Goal: Information Seeking & Learning: Learn about a topic

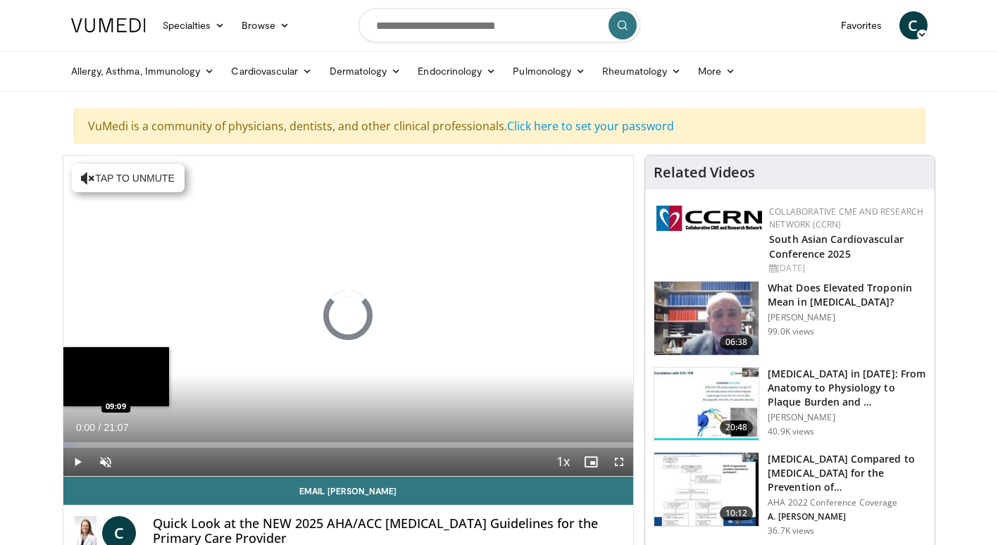
scroll to position [94, 0]
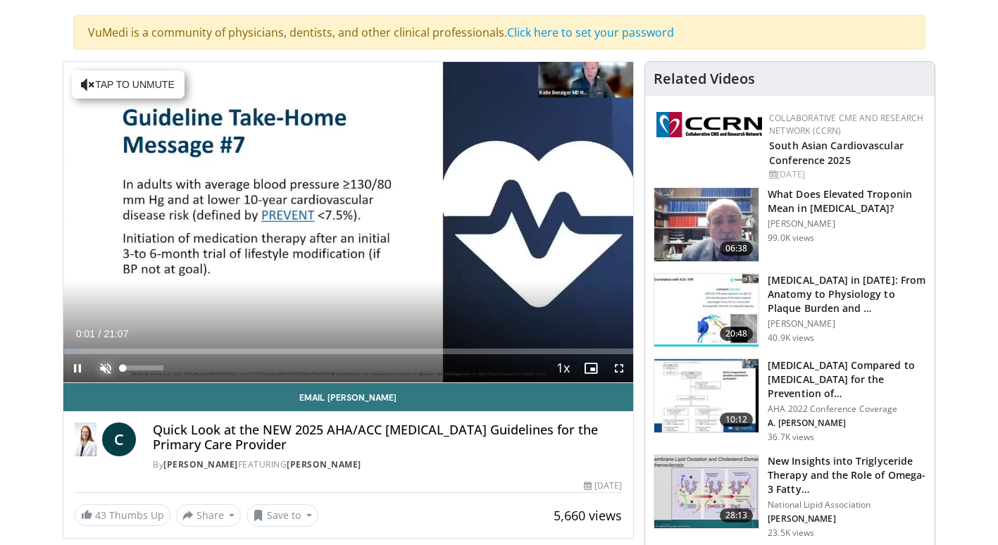
click at [105, 366] on span "Video Player" at bounding box center [106, 368] width 28 height 28
click at [621, 365] on span "Video Player" at bounding box center [619, 368] width 28 height 28
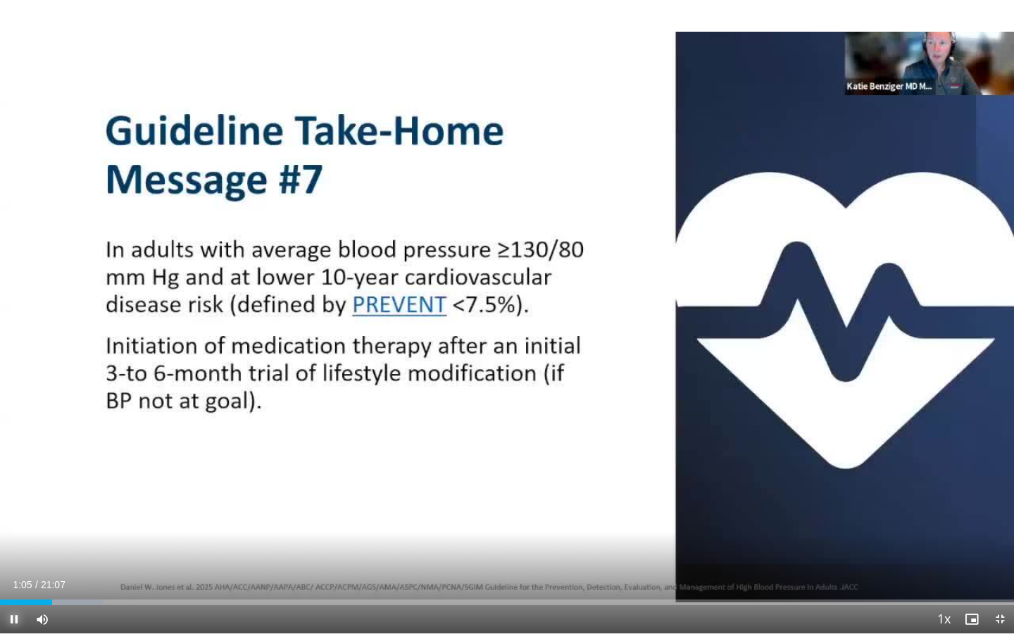
click at [12, 544] on span "Video Player" at bounding box center [14, 619] width 28 height 28
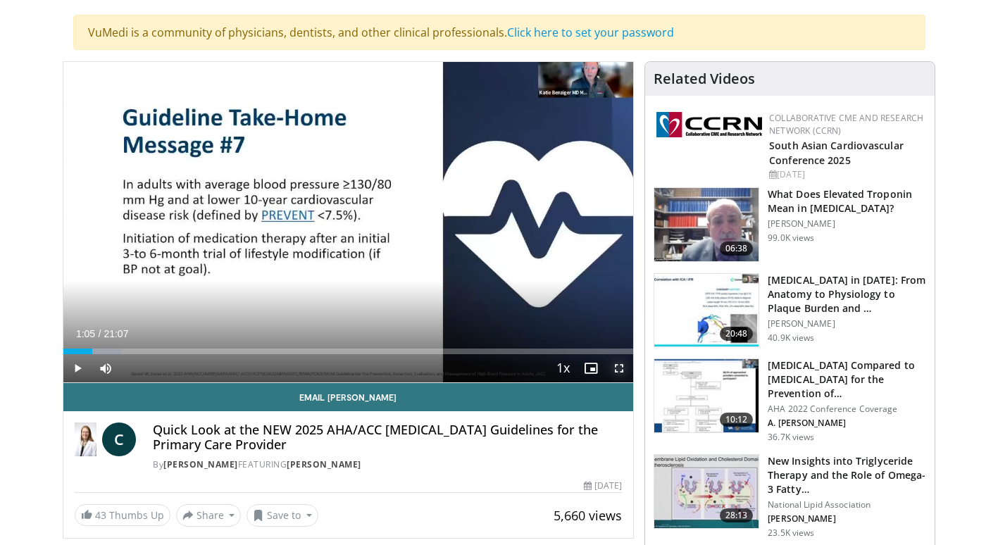
click at [621, 371] on span "Video Player" at bounding box center [619, 368] width 28 height 28
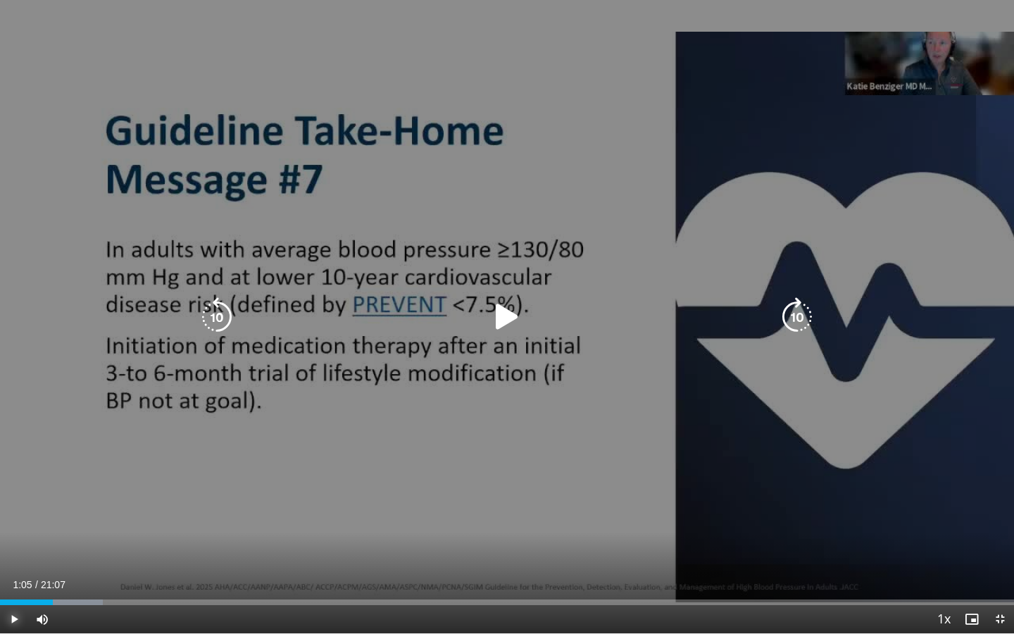
click at [14, 544] on span "Video Player" at bounding box center [14, 619] width 28 height 28
click at [216, 312] on icon "Video Player" at bounding box center [216, 316] width 39 height 39
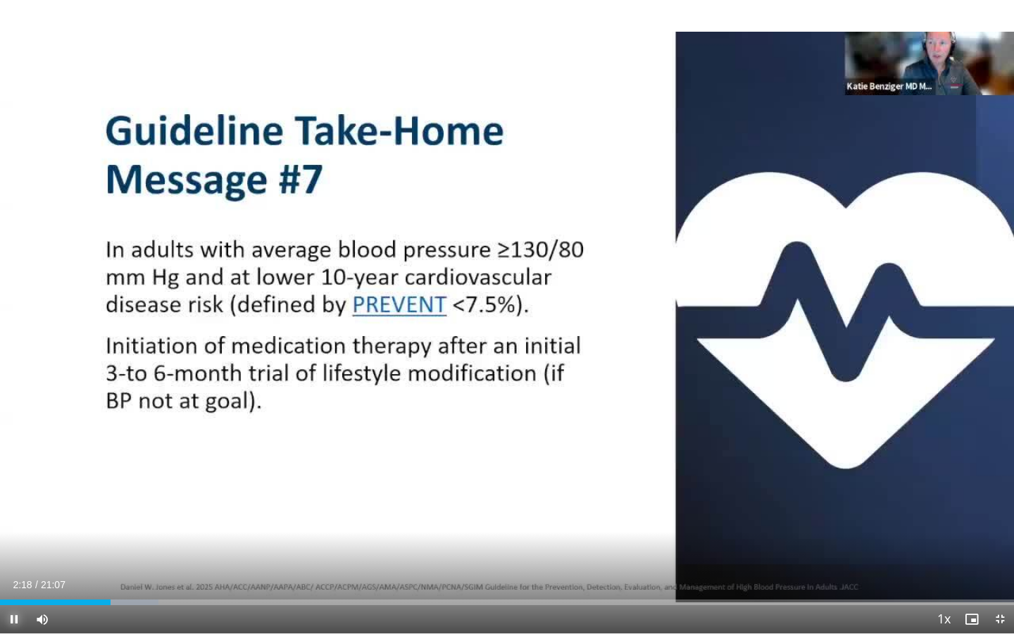
click at [15, 544] on span "Video Player" at bounding box center [14, 619] width 28 height 28
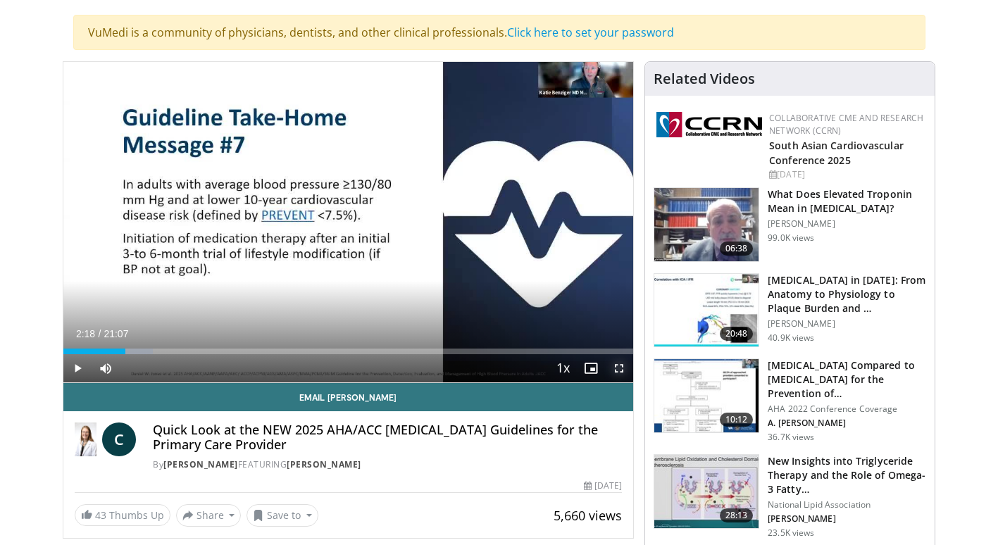
click at [621, 368] on span "Video Player" at bounding box center [619, 368] width 28 height 28
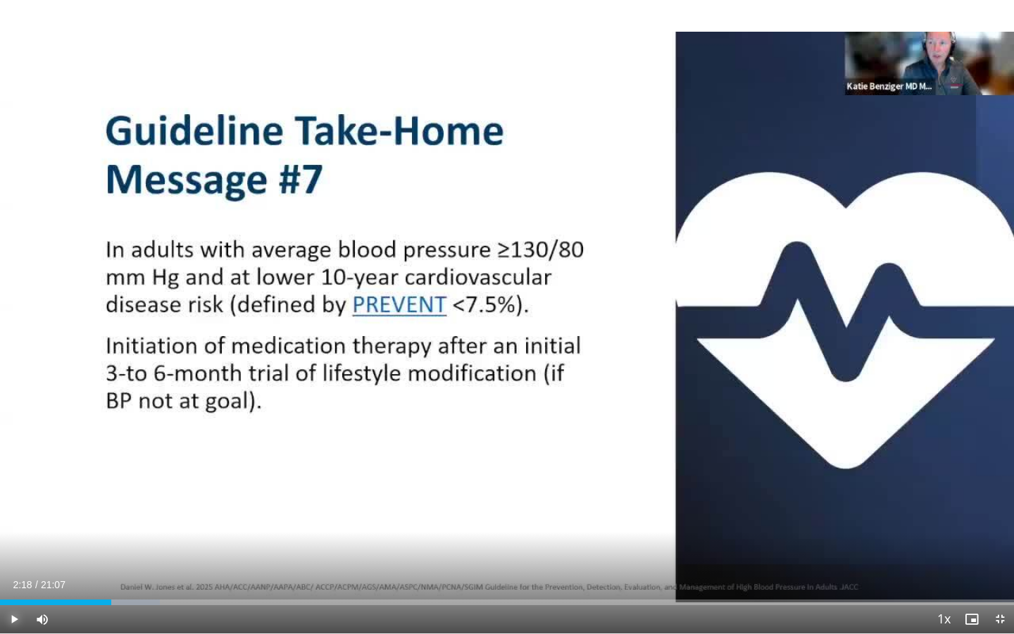
click at [2, 544] on span "Video Player" at bounding box center [14, 619] width 28 height 28
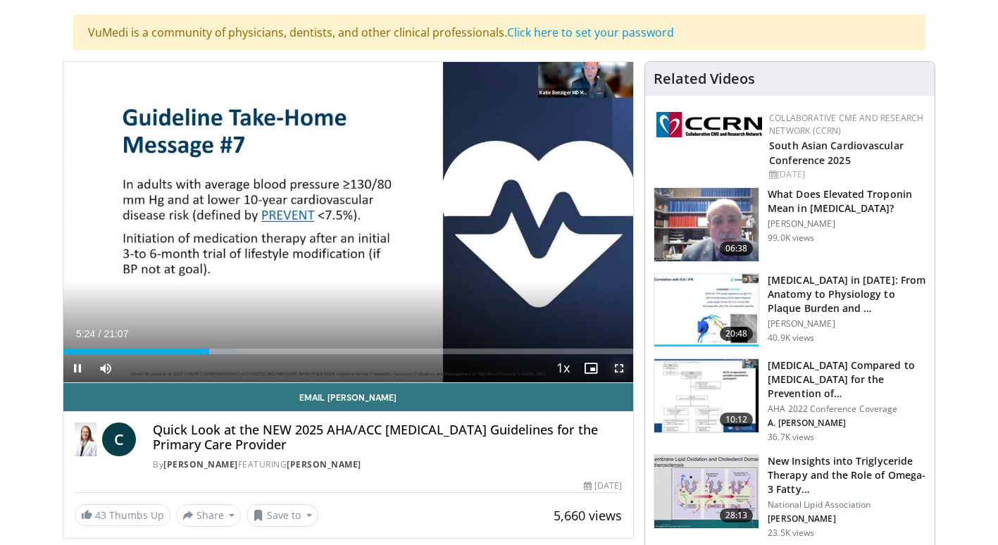
click at [622, 366] on span "Video Player" at bounding box center [619, 368] width 28 height 28
click at [613, 371] on span "Video Player" at bounding box center [619, 368] width 28 height 28
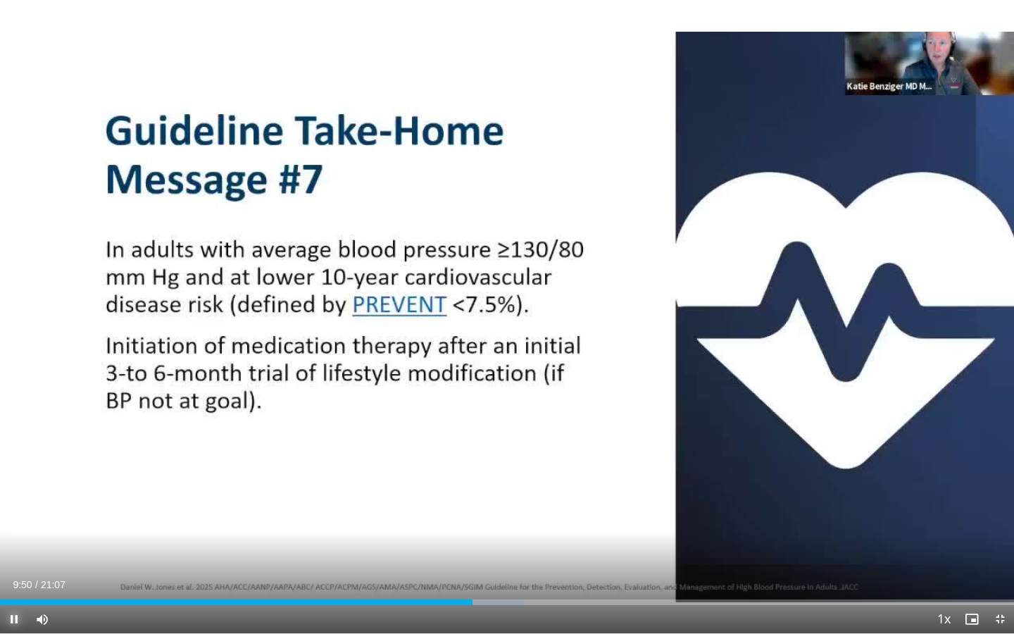
click at [7, 544] on span "Video Player" at bounding box center [14, 619] width 28 height 28
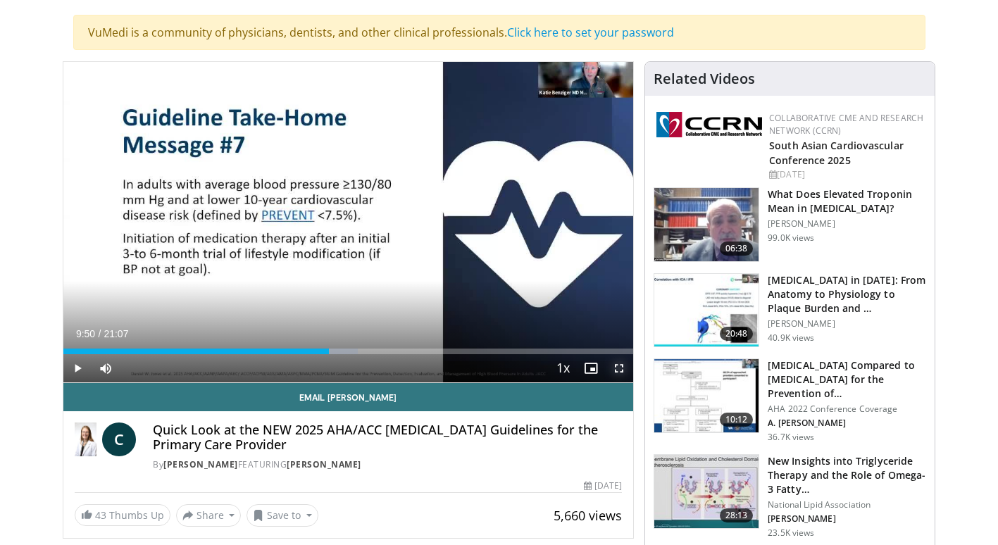
drag, startPoint x: 612, startPoint y: 365, endPoint x: 616, endPoint y: 418, distance: 53.0
click at [613, 366] on span "Video Player" at bounding box center [619, 368] width 28 height 28
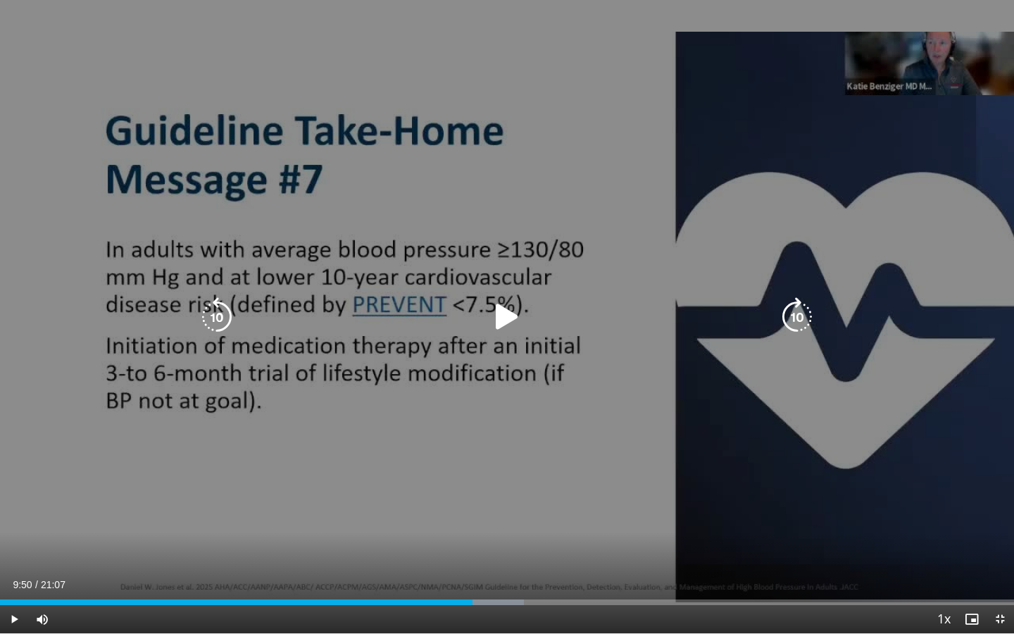
click at [511, 314] on icon "Video Player" at bounding box center [506, 316] width 39 height 39
click at [500, 311] on icon "Video Player" at bounding box center [506, 316] width 39 height 39
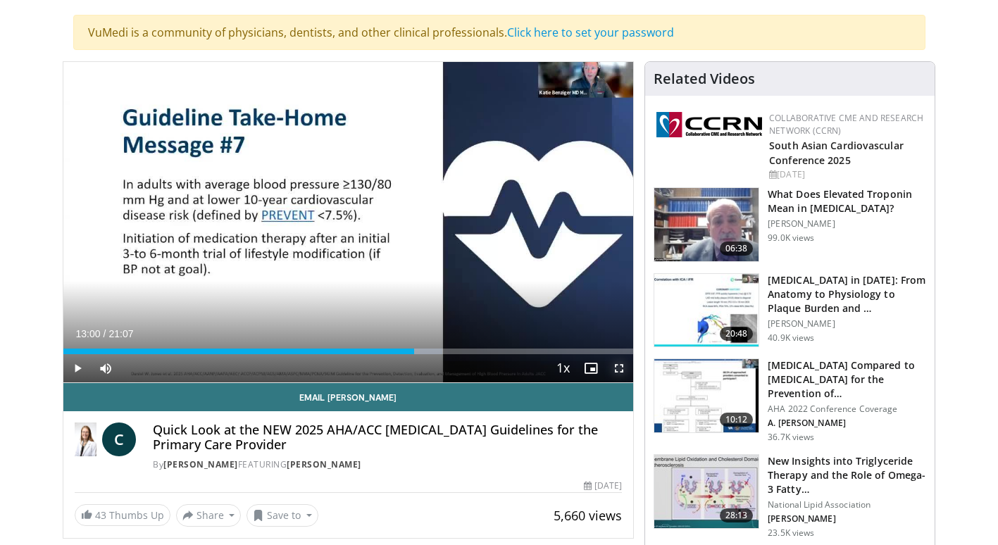
click at [623, 368] on span "Video Player" at bounding box center [619, 368] width 28 height 28
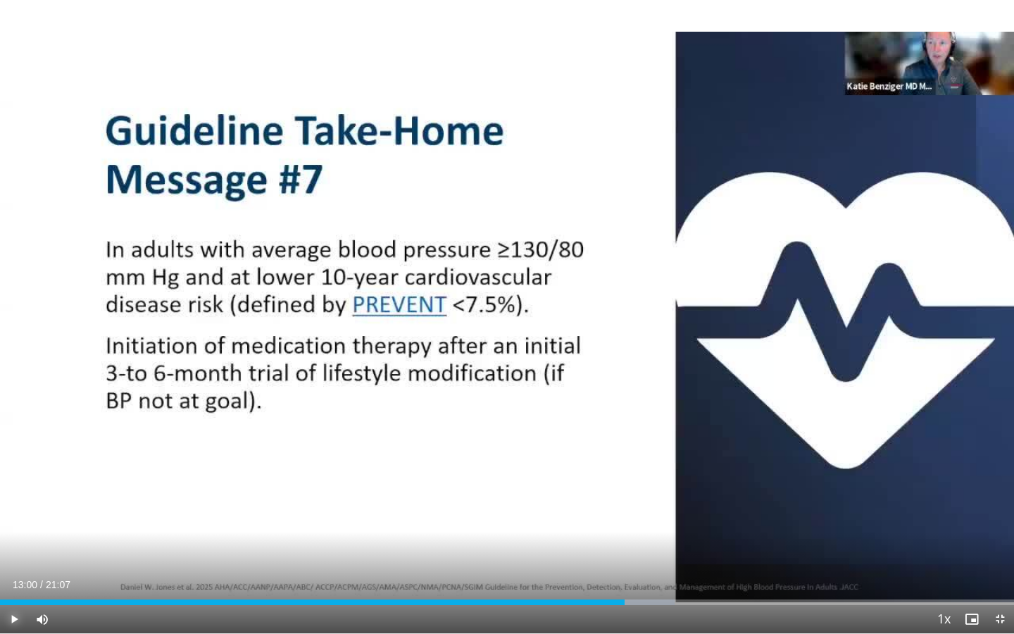
click at [11, 544] on span "Video Player" at bounding box center [14, 619] width 28 height 28
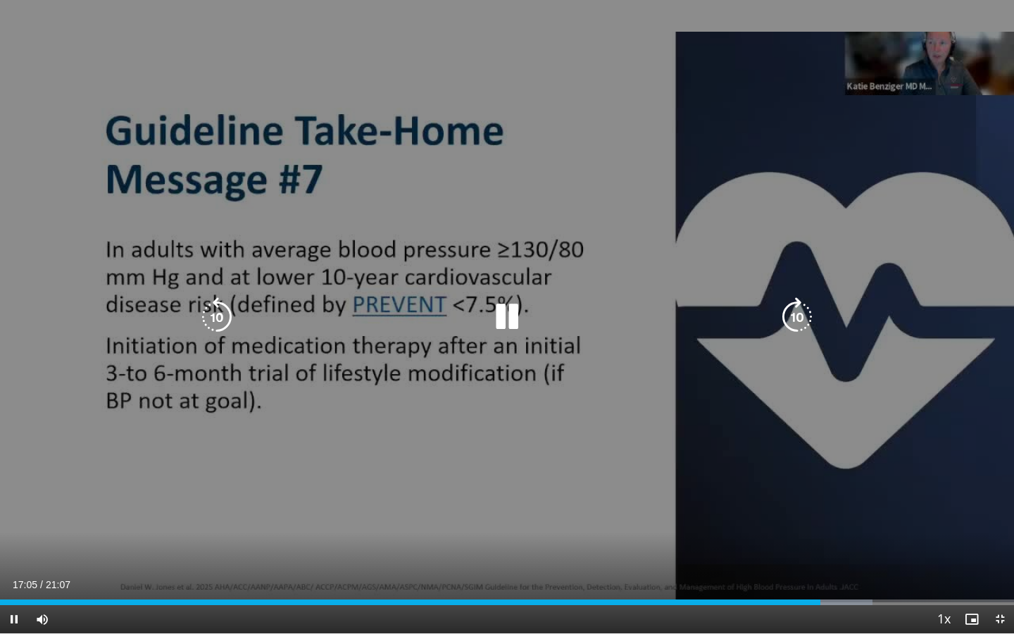
click at [218, 311] on icon "Video Player" at bounding box center [216, 316] width 39 height 39
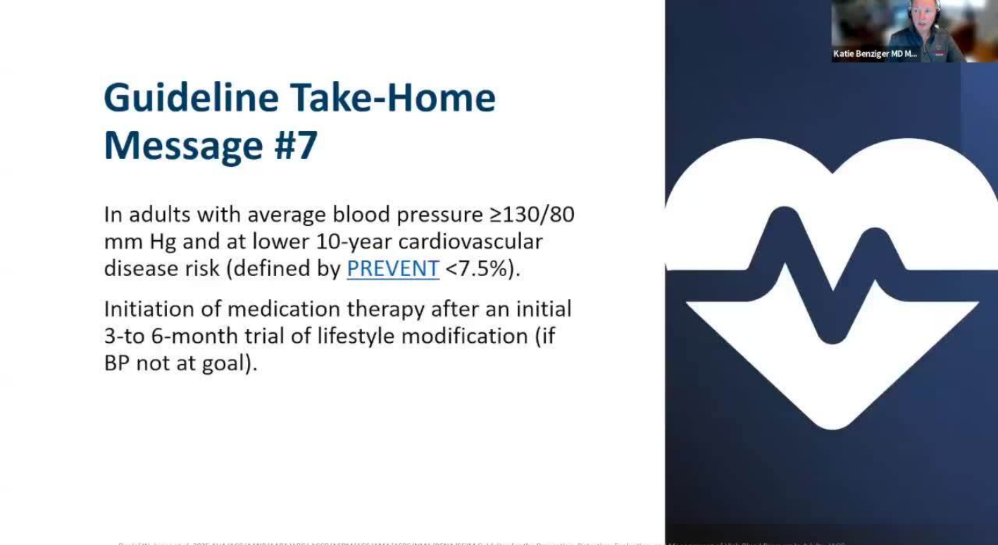
scroll to position [46, 0]
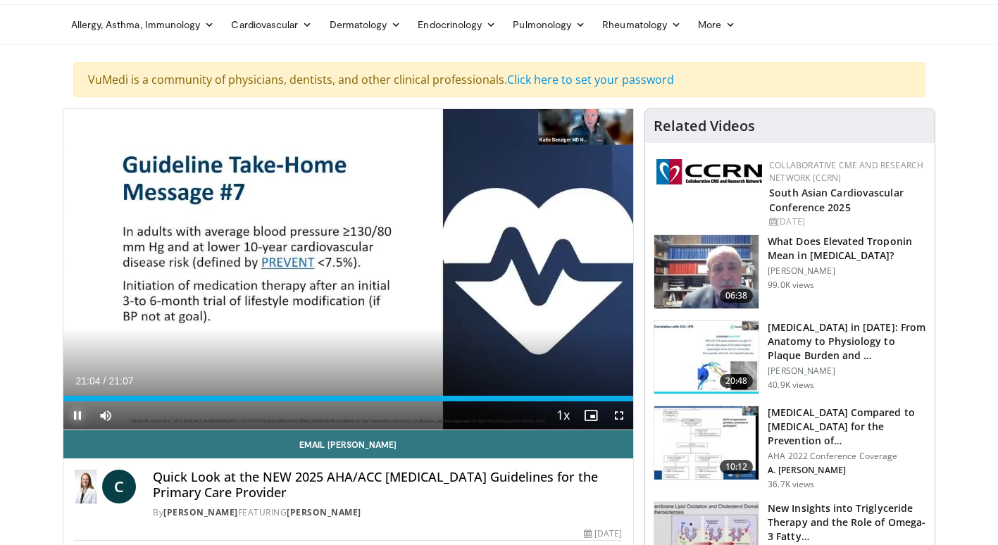
drag, startPoint x: 78, startPoint y: 420, endPoint x: 62, endPoint y: 425, distance: 16.9
click at [78, 420] on span "Video Player" at bounding box center [77, 415] width 28 height 28
